Goal: Check status

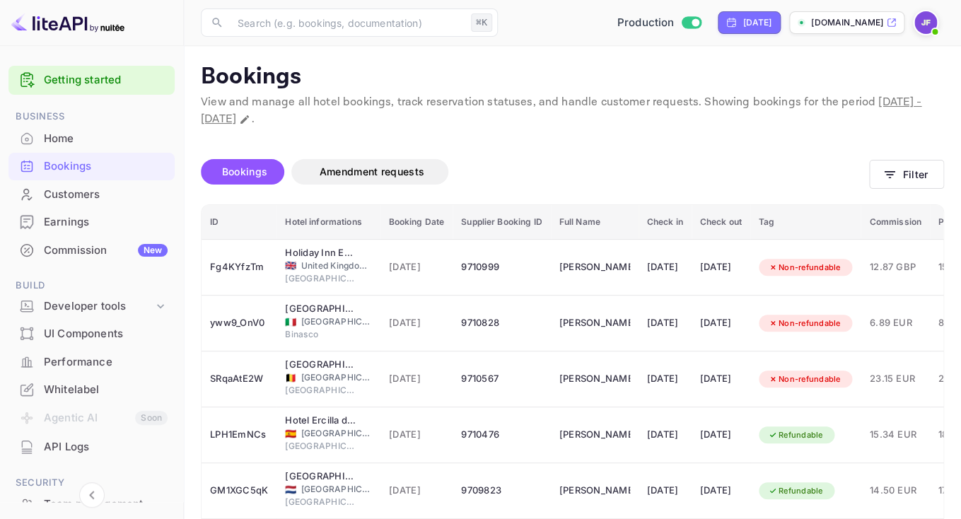
click at [74, 219] on div "Earnings" at bounding box center [106, 222] width 124 height 16
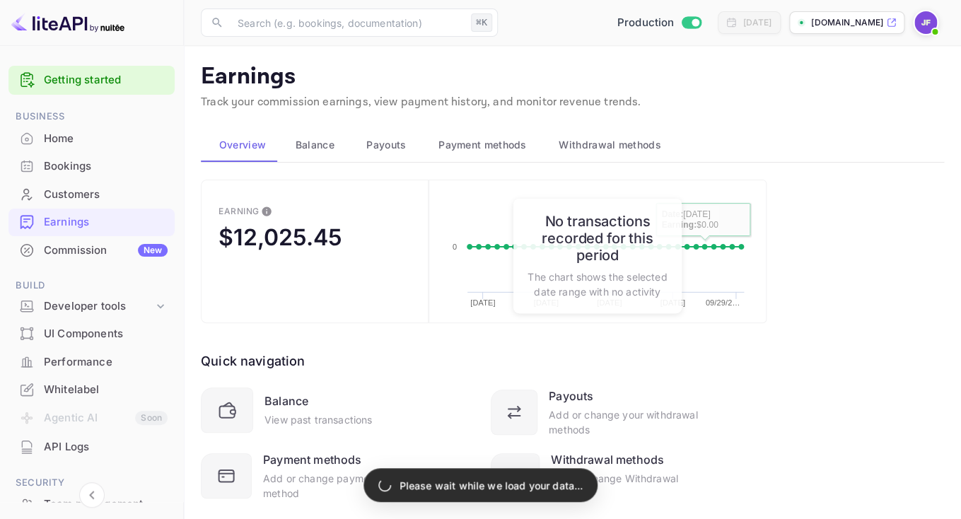
click at [381, 146] on span "Payouts" at bounding box center [386, 145] width 40 height 17
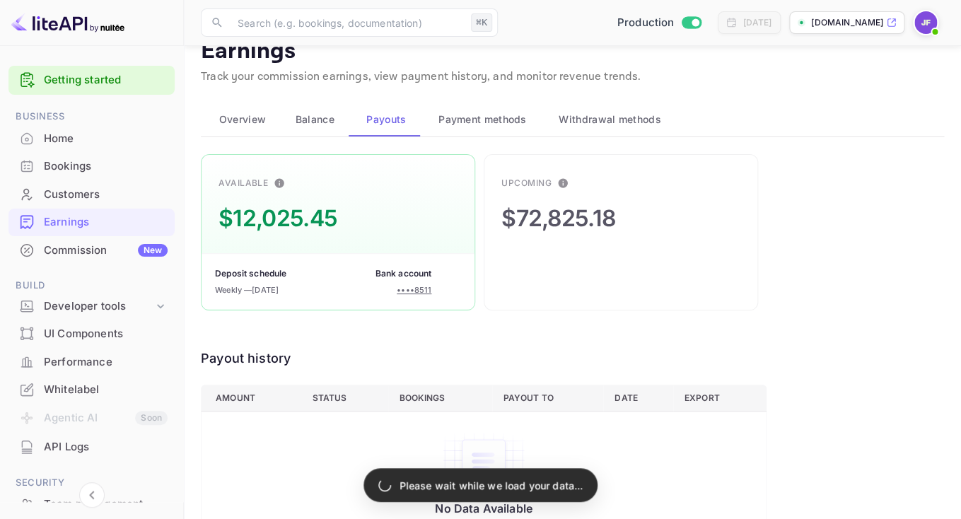
scroll to position [59, 0]
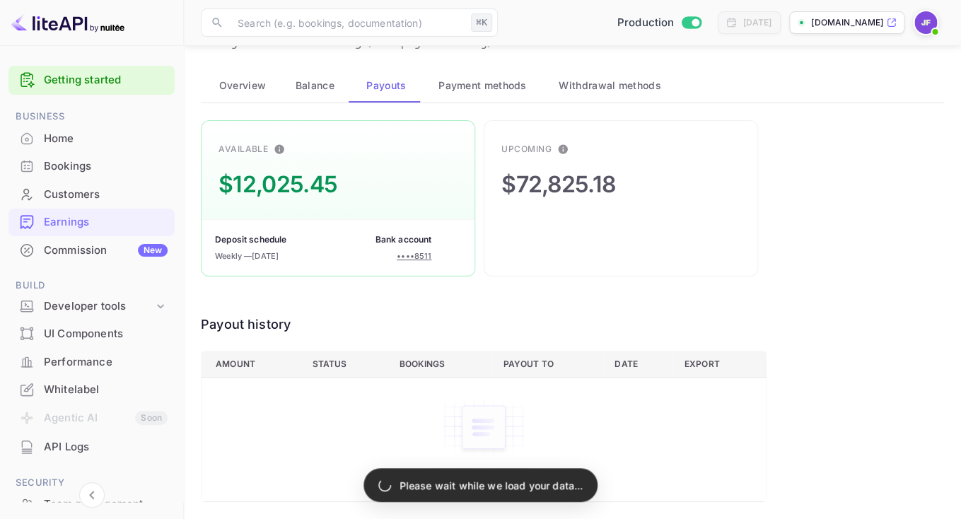
click at [82, 188] on div "Customers" at bounding box center [106, 195] width 124 height 16
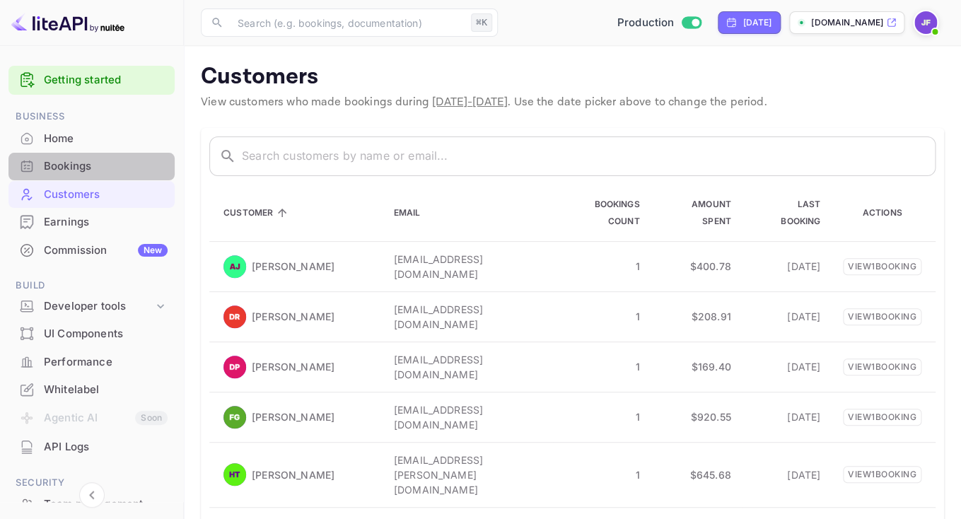
click at [81, 170] on div "Bookings" at bounding box center [106, 166] width 124 height 16
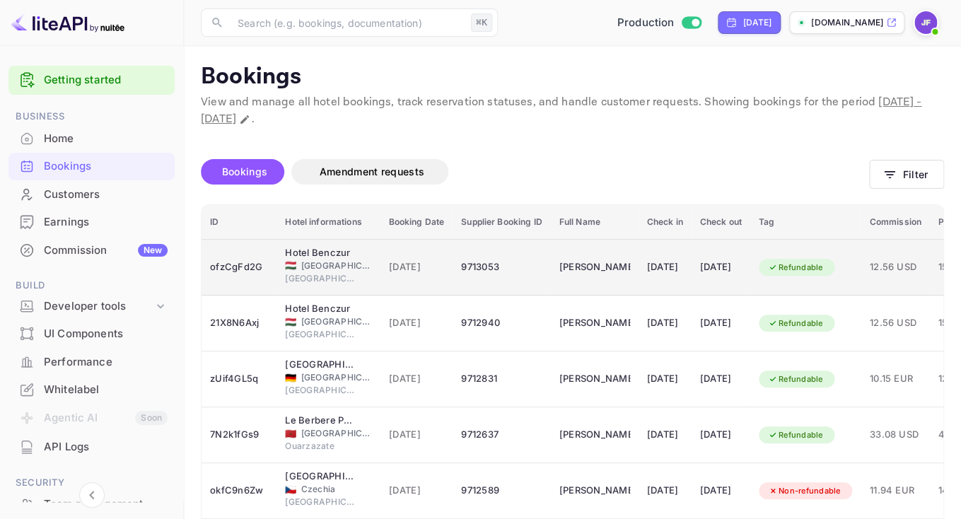
click at [490, 276] on div "9713053" at bounding box center [501, 267] width 81 height 23
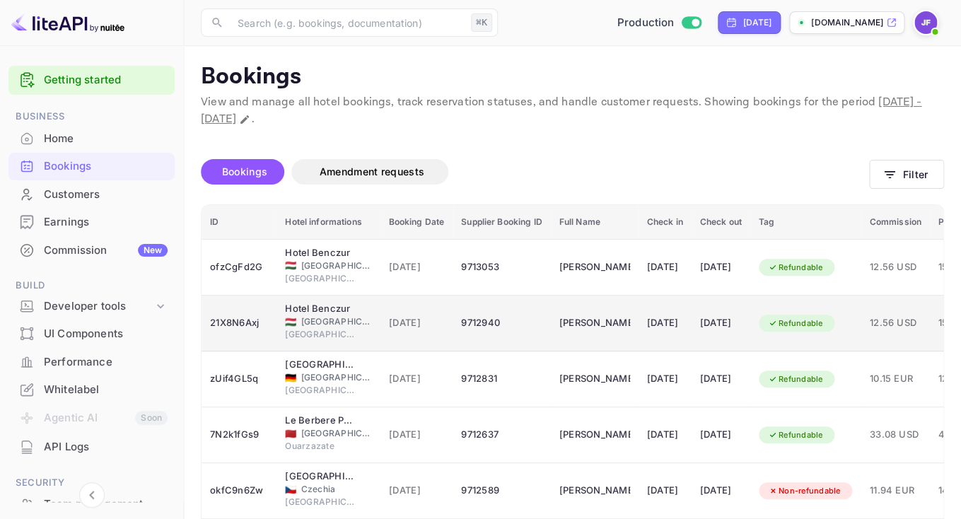
click at [432, 314] on div "[DATE]" at bounding box center [417, 323] width 56 height 23
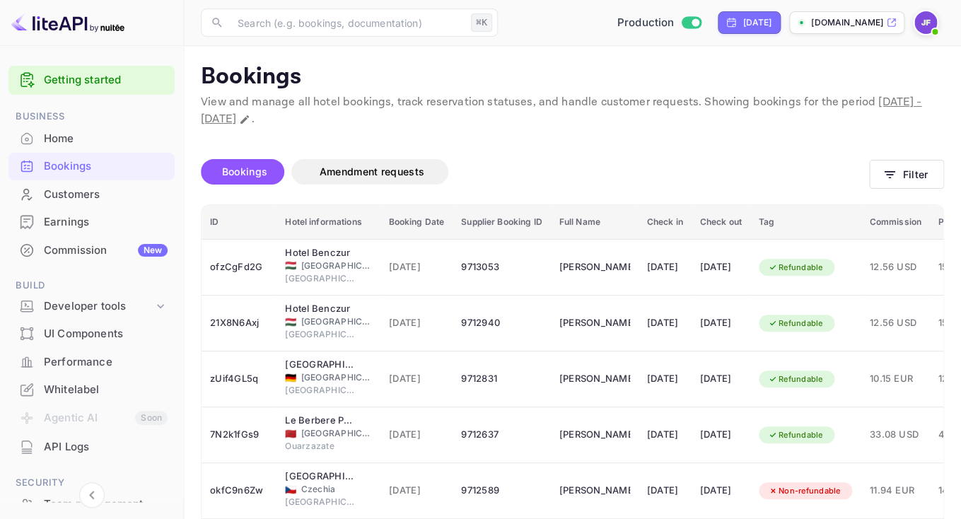
scroll to position [0, 0]
